Goal: Transaction & Acquisition: Book appointment/travel/reservation

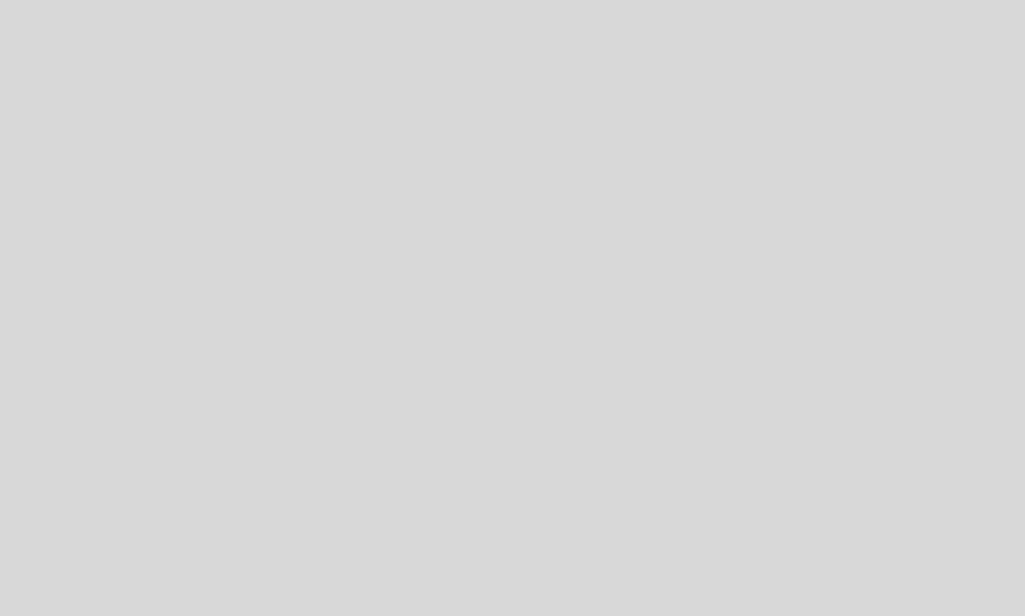
select select "es"
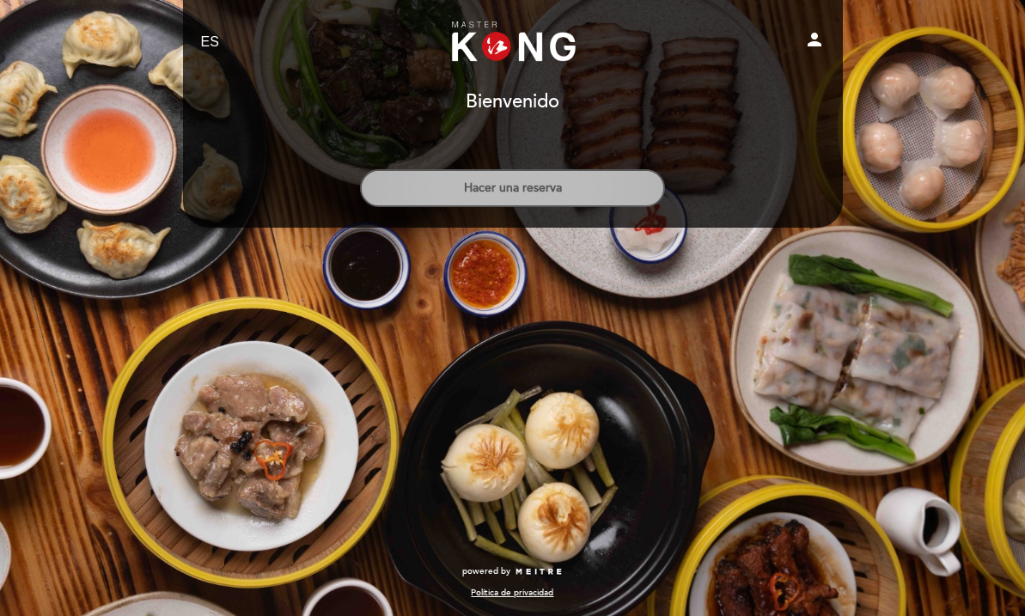
click at [541, 186] on button "Hacer una reserva" at bounding box center [512, 188] width 305 height 38
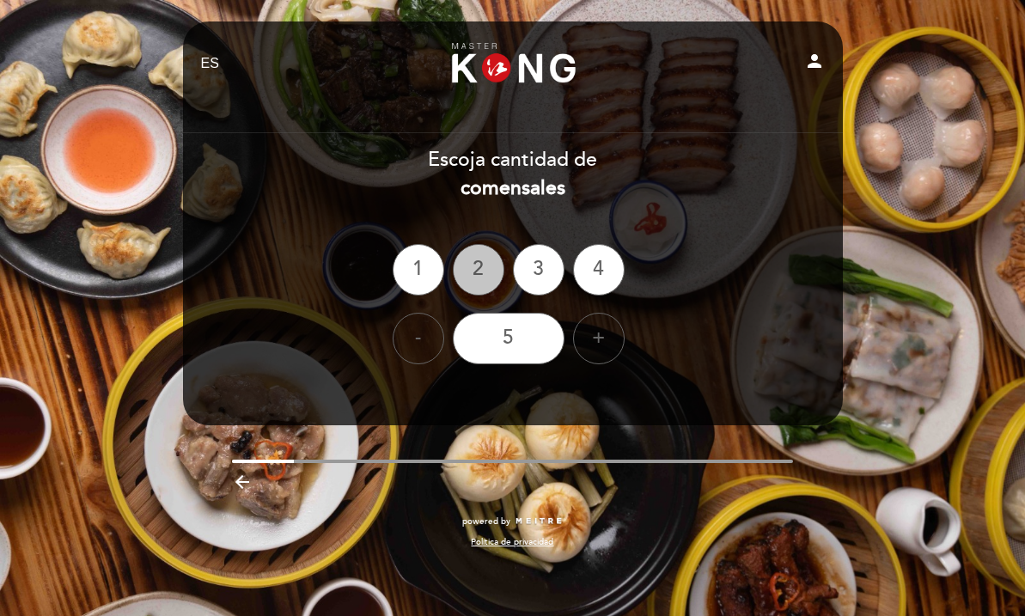
click at [483, 275] on div "2" at bounding box center [479, 270] width 52 height 52
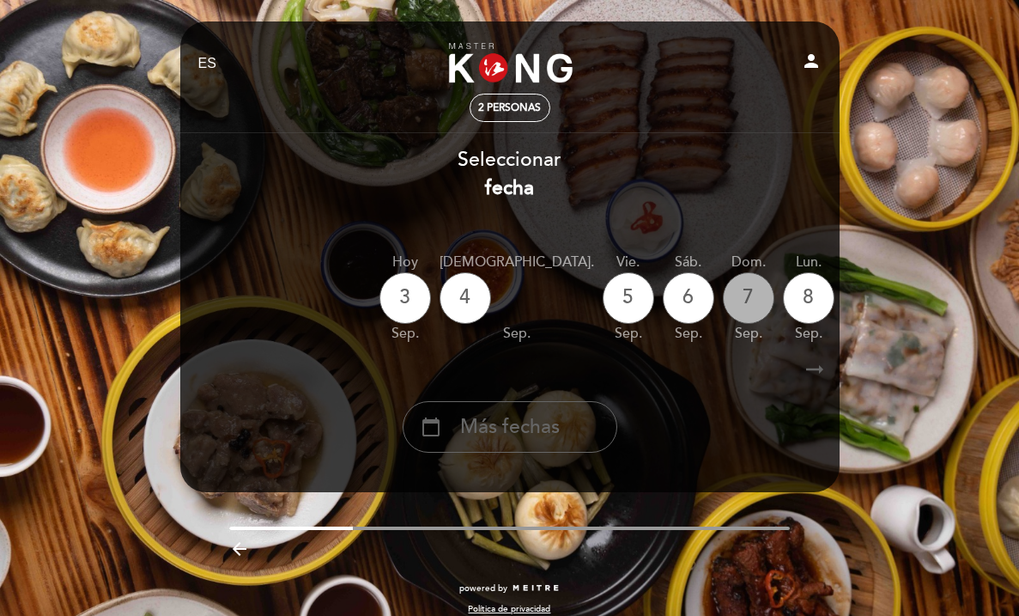
click at [723, 305] on div "7" at bounding box center [749, 298] width 52 height 52
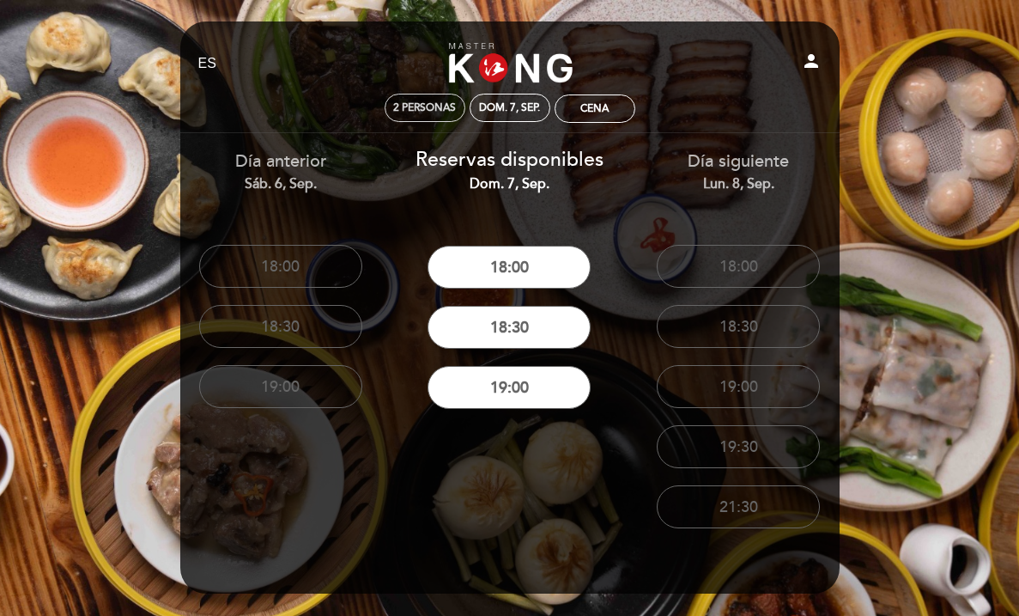
click at [438, 112] on span "2 personas" at bounding box center [424, 107] width 63 height 13
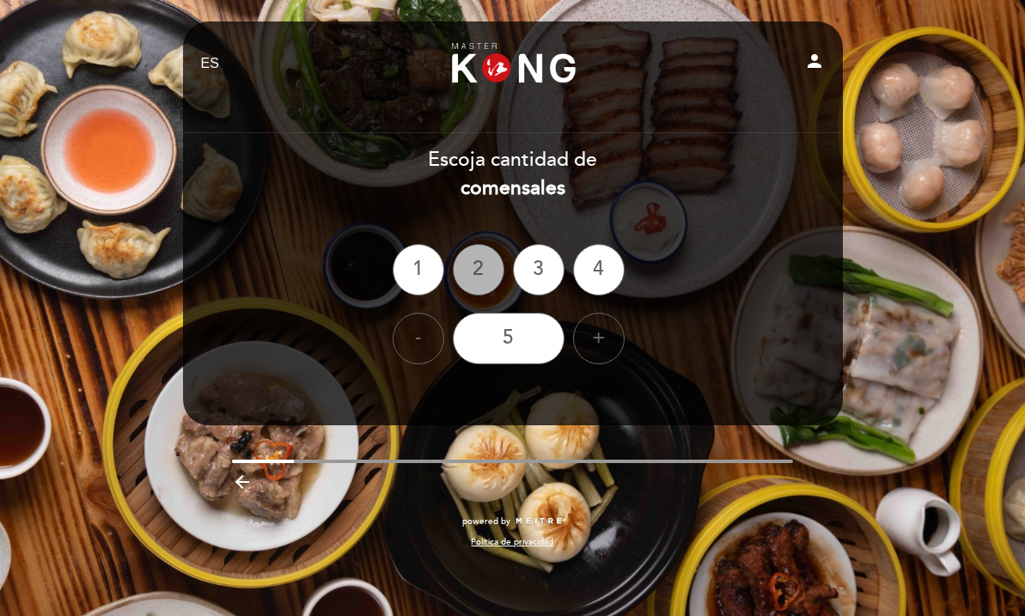
click at [488, 283] on div "2" at bounding box center [479, 270] width 52 height 52
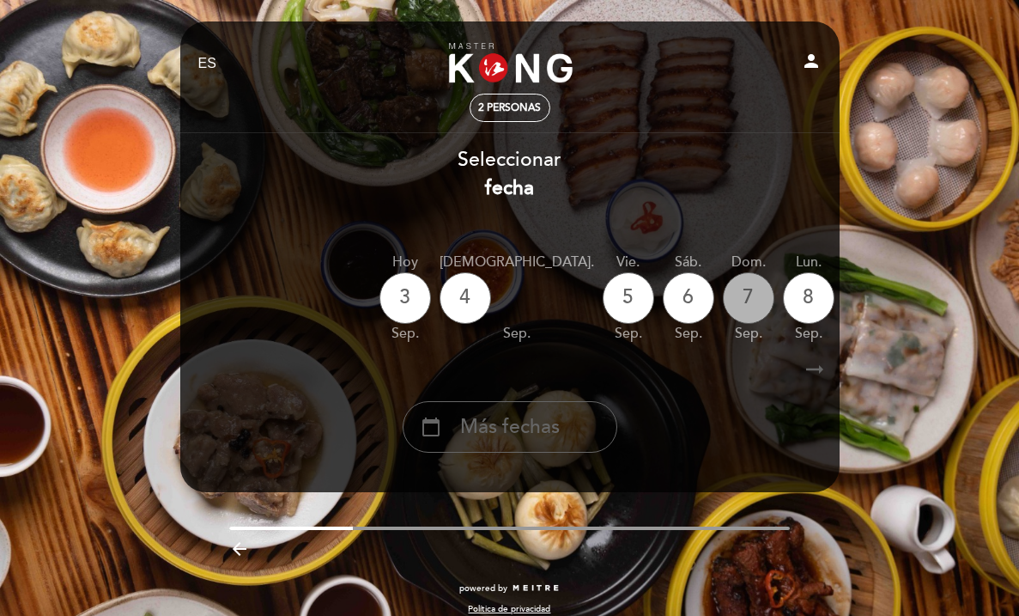
click at [723, 300] on div "7" at bounding box center [749, 298] width 52 height 52
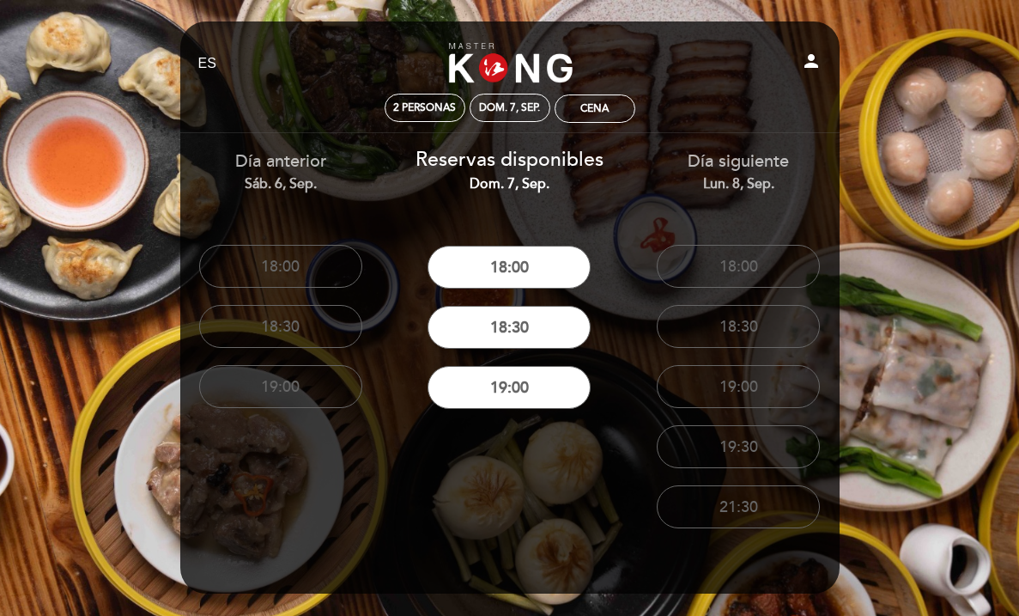
scroll to position [19, 0]
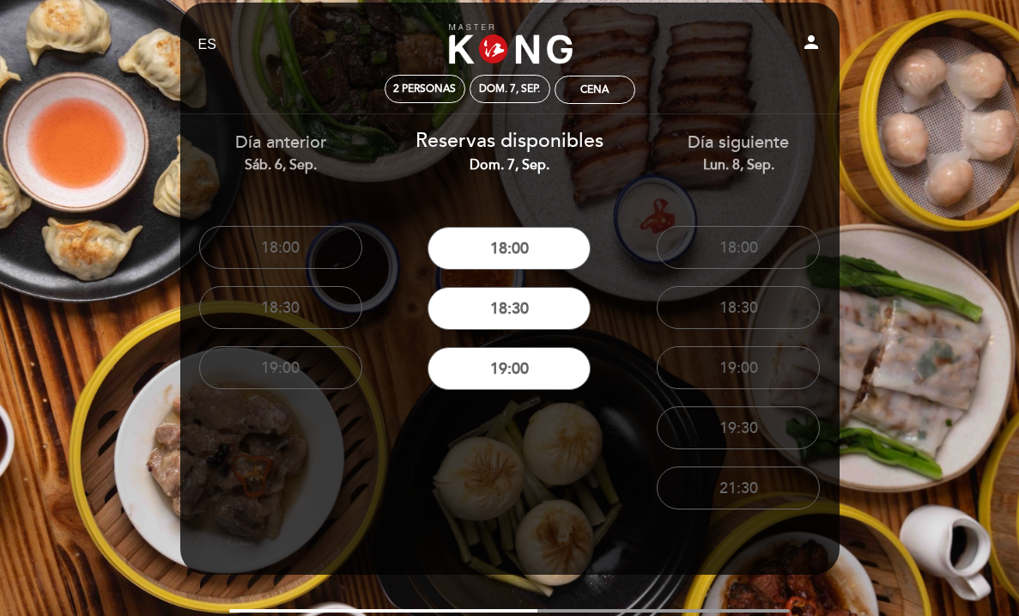
drag, startPoint x: 760, startPoint y: 241, endPoint x: 641, endPoint y: 228, distance: 120.1
click at [641, 240] on div "18:00" at bounding box center [739, 247] width 204 height 60
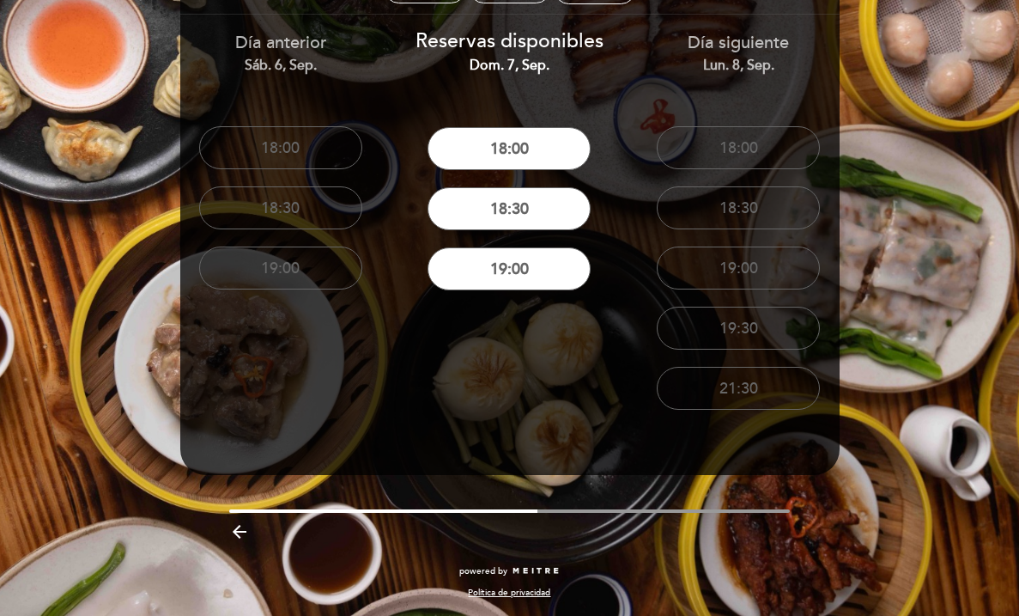
scroll to position [0, 0]
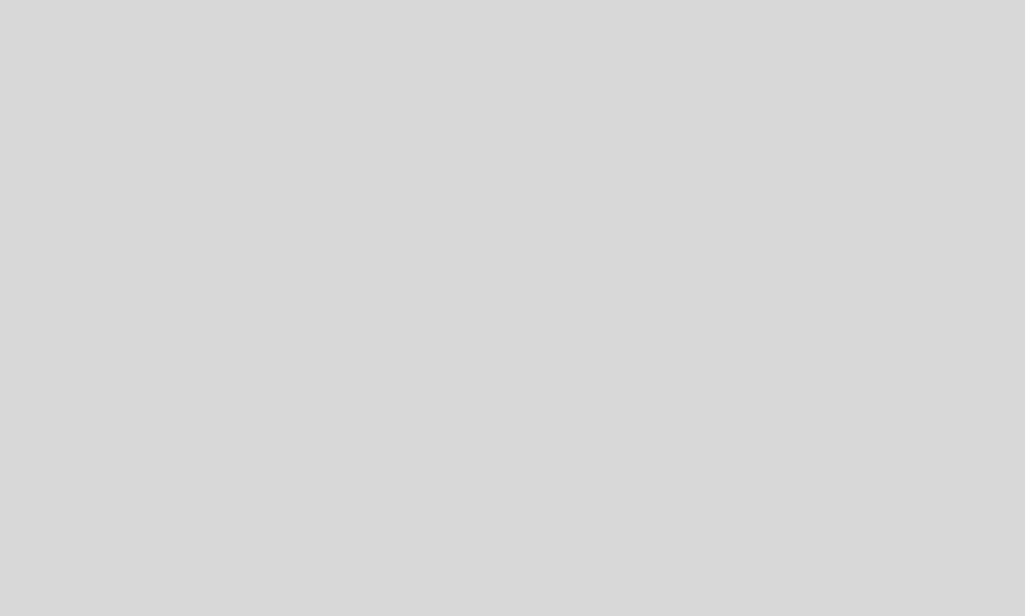
select select "es"
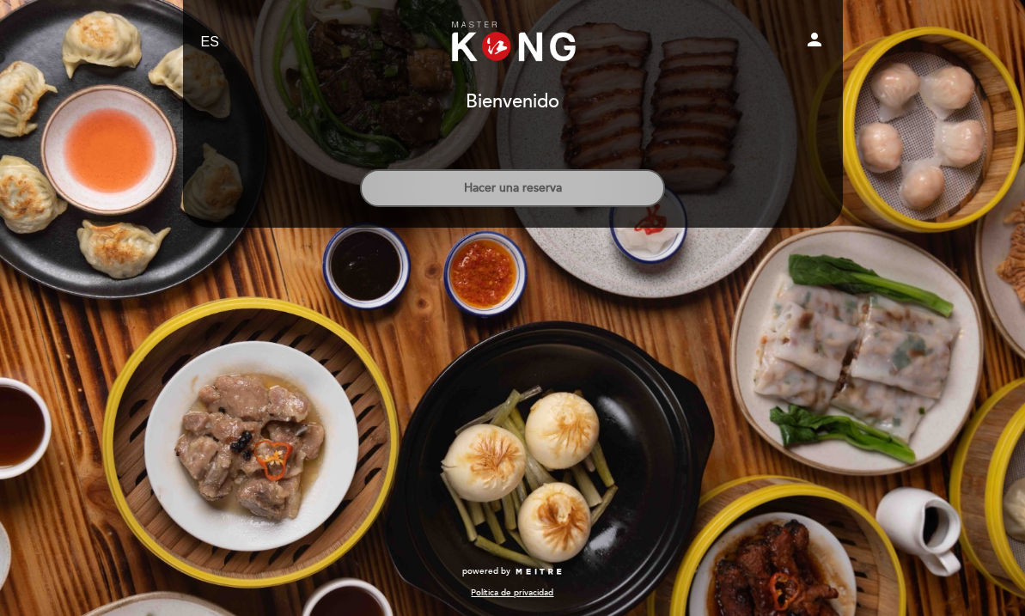
click at [587, 193] on button "Hacer una reserva" at bounding box center [512, 188] width 305 height 38
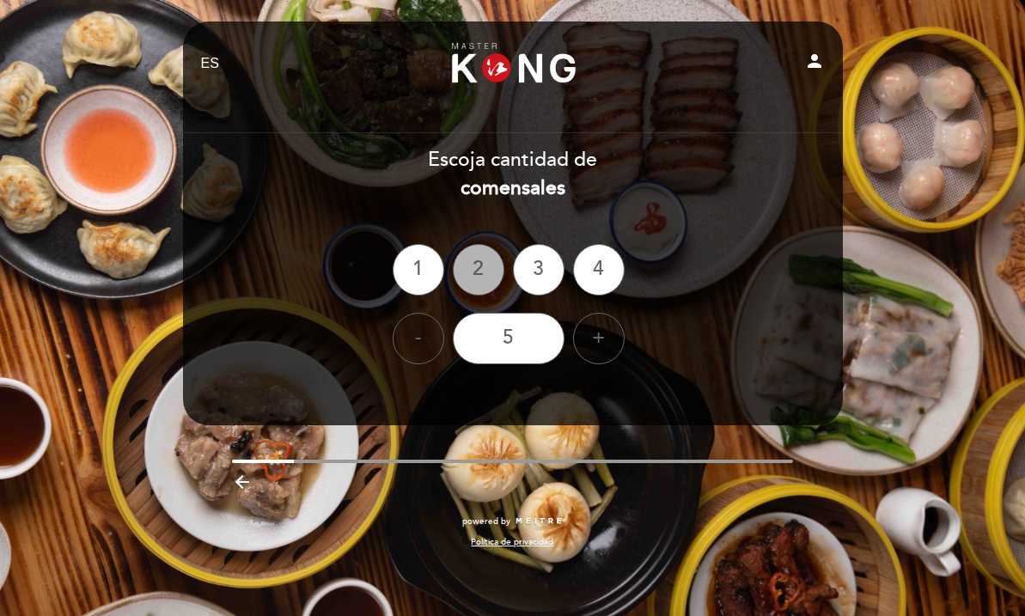
click at [476, 256] on div "2" at bounding box center [479, 270] width 52 height 52
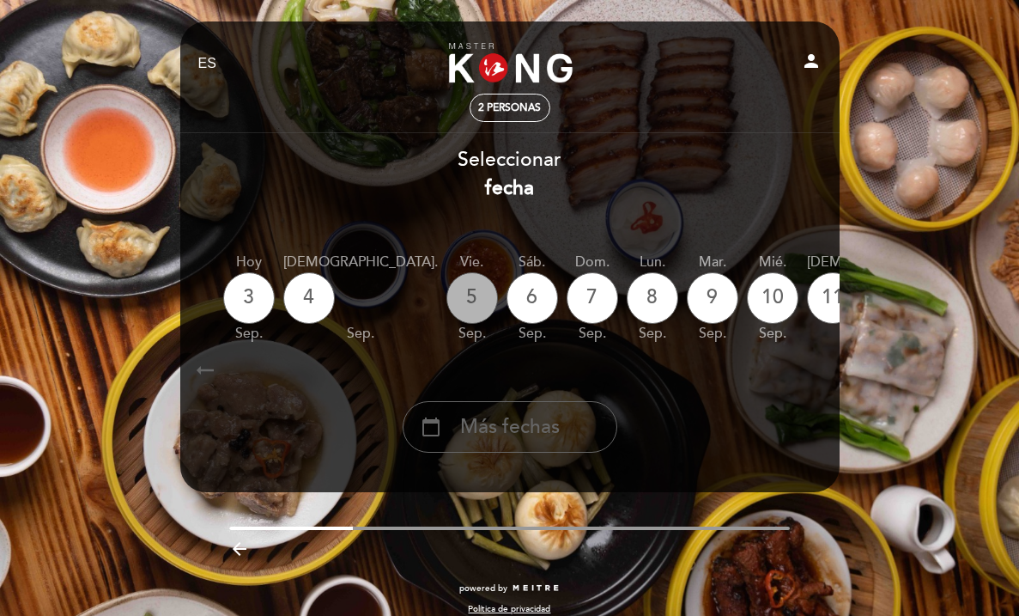
scroll to position [0, 168]
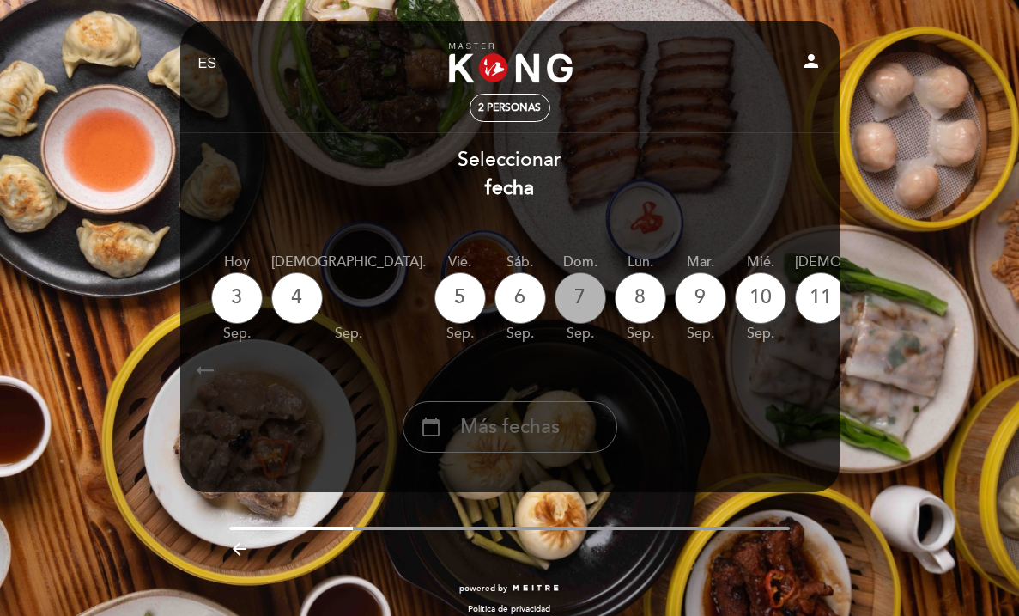
click at [555, 296] on div "7" at bounding box center [581, 298] width 52 height 52
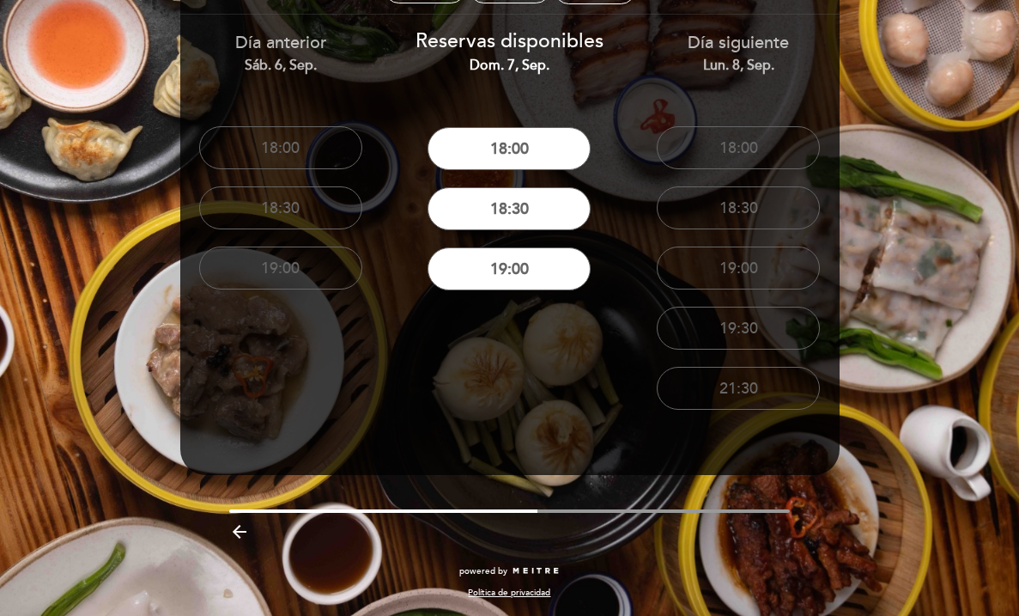
scroll to position [0, 0]
